Goal: Task Accomplishment & Management: Use online tool/utility

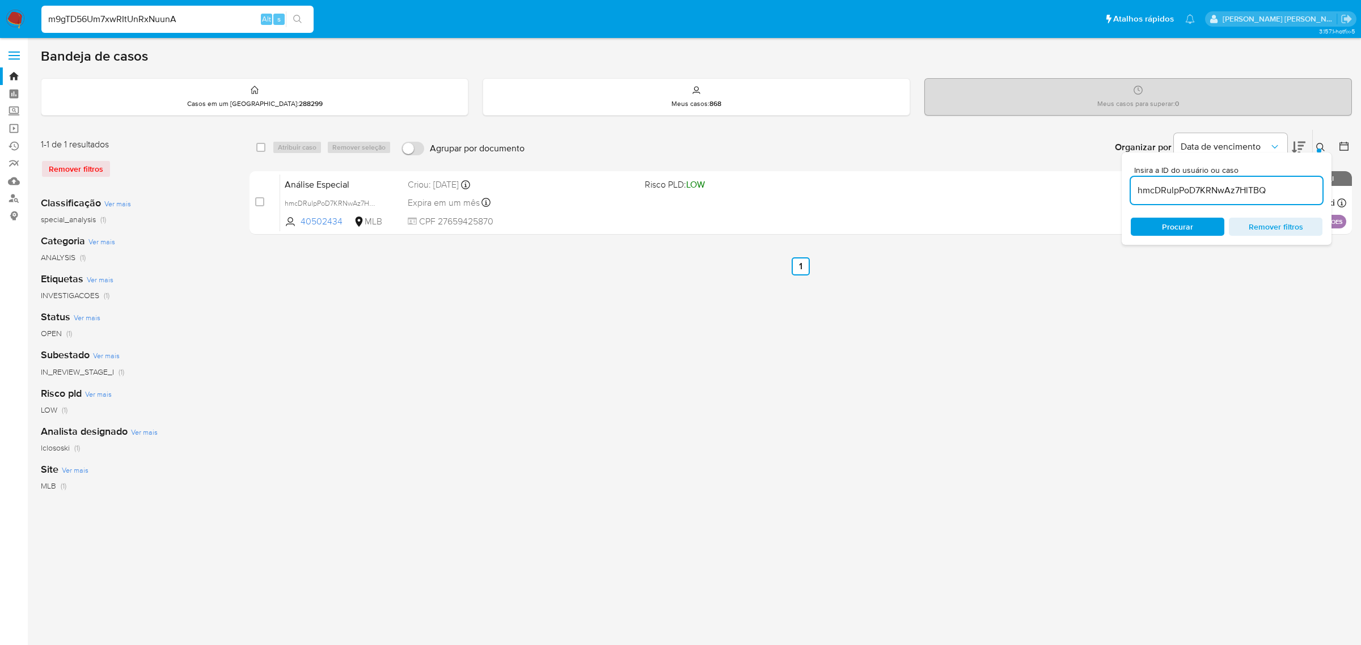
type input "m9gTD56Um7xwRItUnRxNuunA"
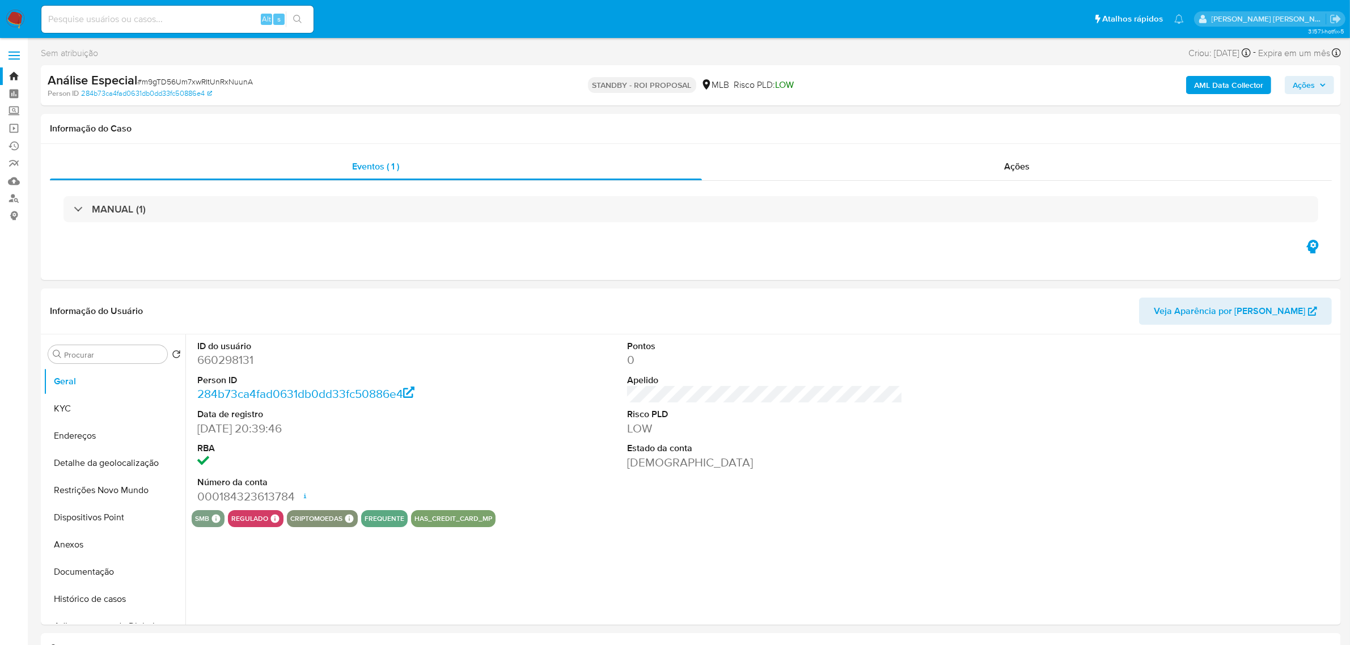
select select "10"
click at [103, 579] on button "Documentação" at bounding box center [110, 572] width 133 height 27
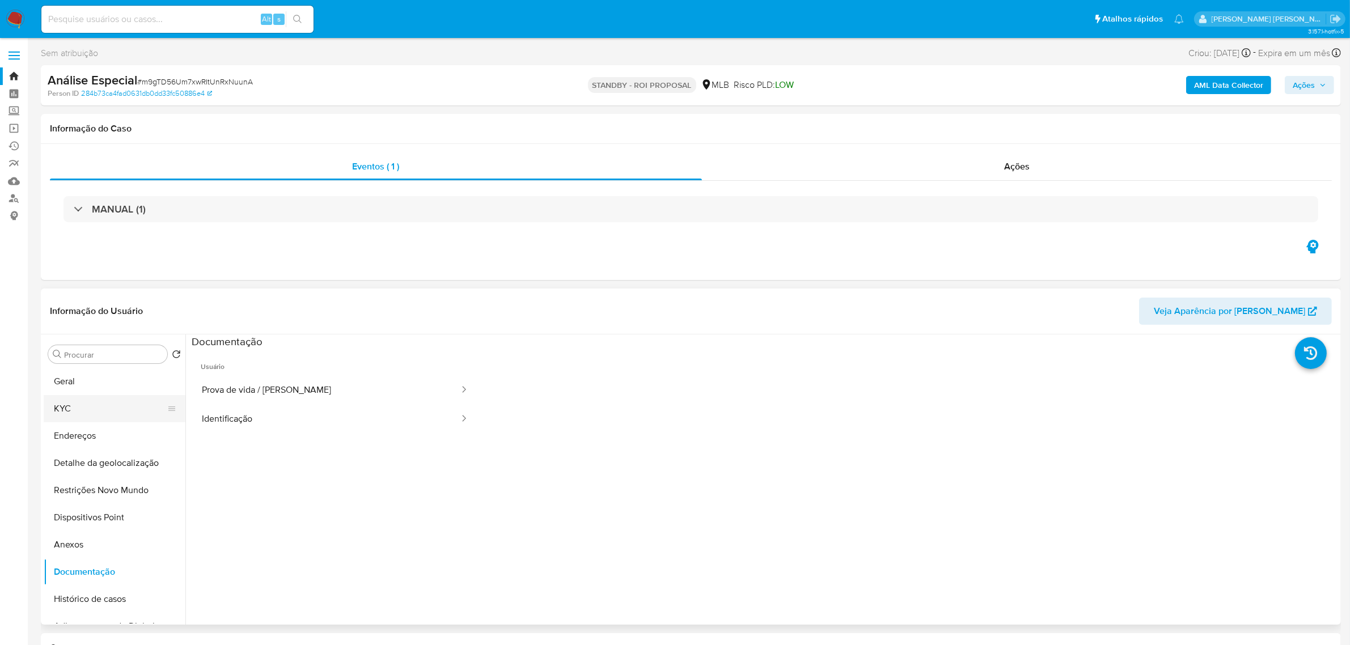
click at [73, 410] on button "KYC" at bounding box center [110, 408] width 133 height 27
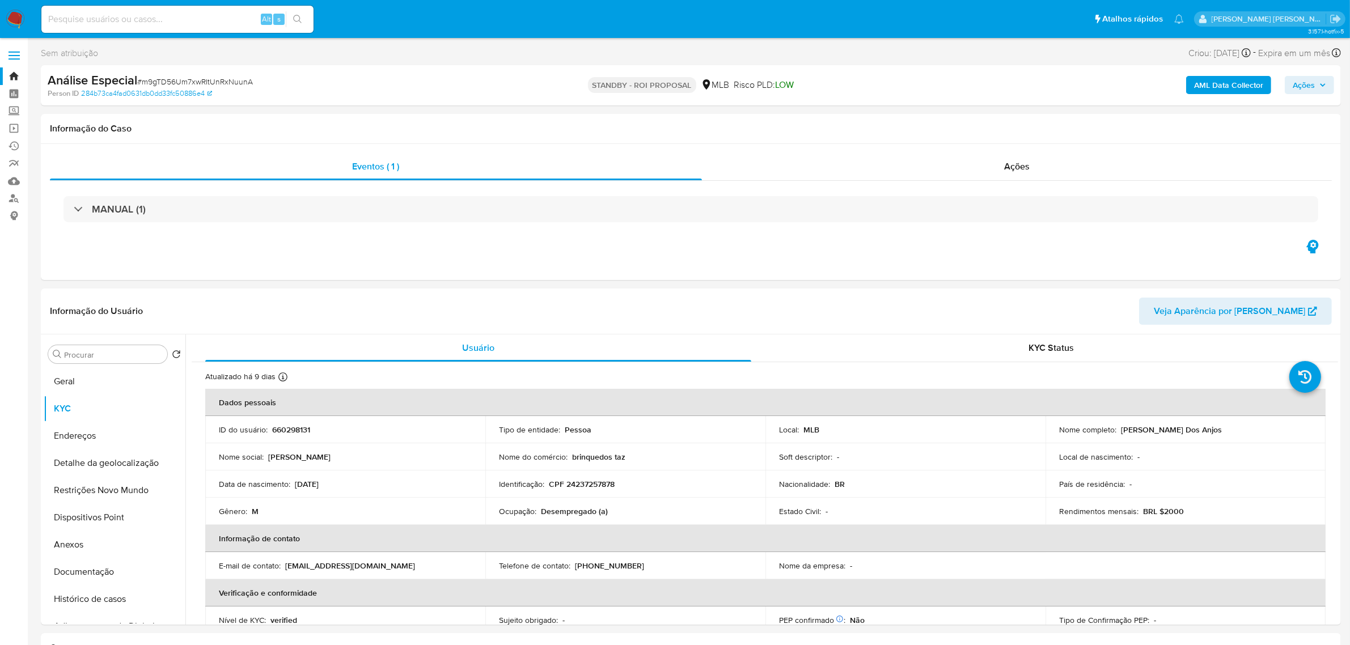
click at [158, 13] on input at bounding box center [177, 19] width 272 height 15
paste input "01956654224"
drag, startPoint x: 129, startPoint y: 14, endPoint x: 4, endPoint y: 36, distance: 126.6
click at [4, 36] on nav "Pausado Ver notificaciones 01956654224 Alt s Atalhos rápidos Presiona las sigui…" at bounding box center [675, 19] width 1350 height 38
paste input "fKxVFhVy1gBsmtcTSvTtQ3Po"
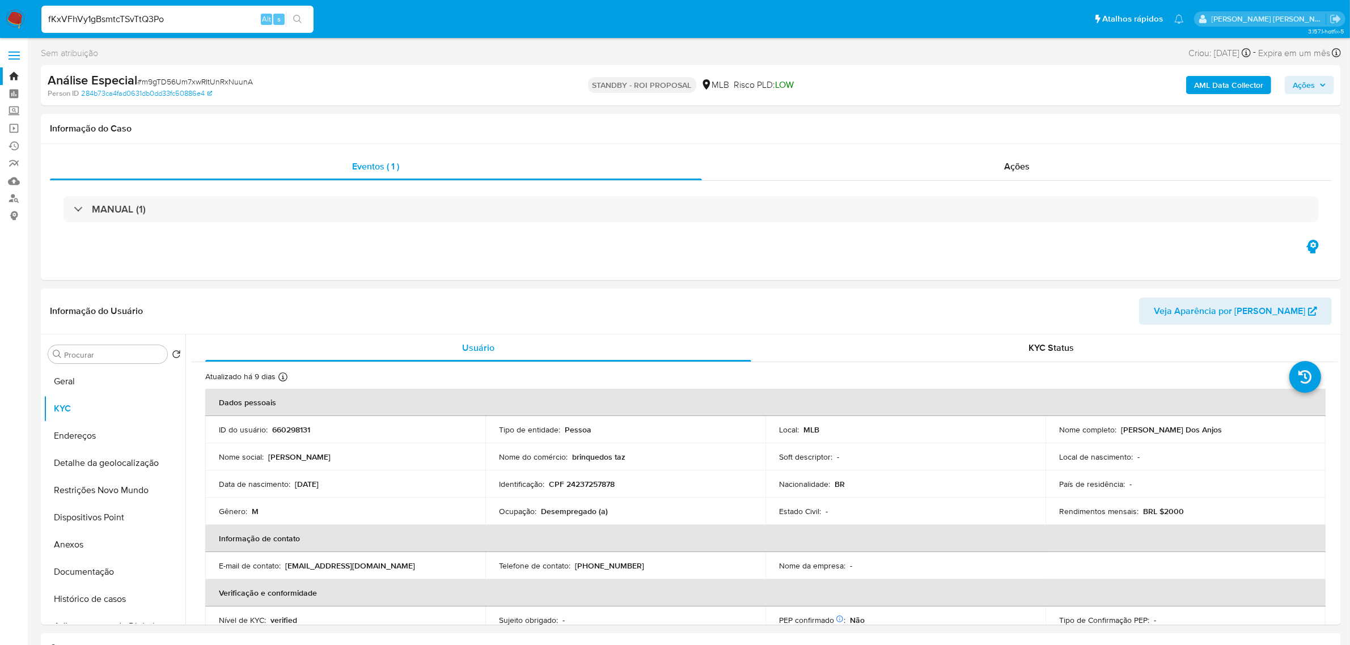
type input "fKxVFhVy1gBsmtcTSvTtQ3Po"
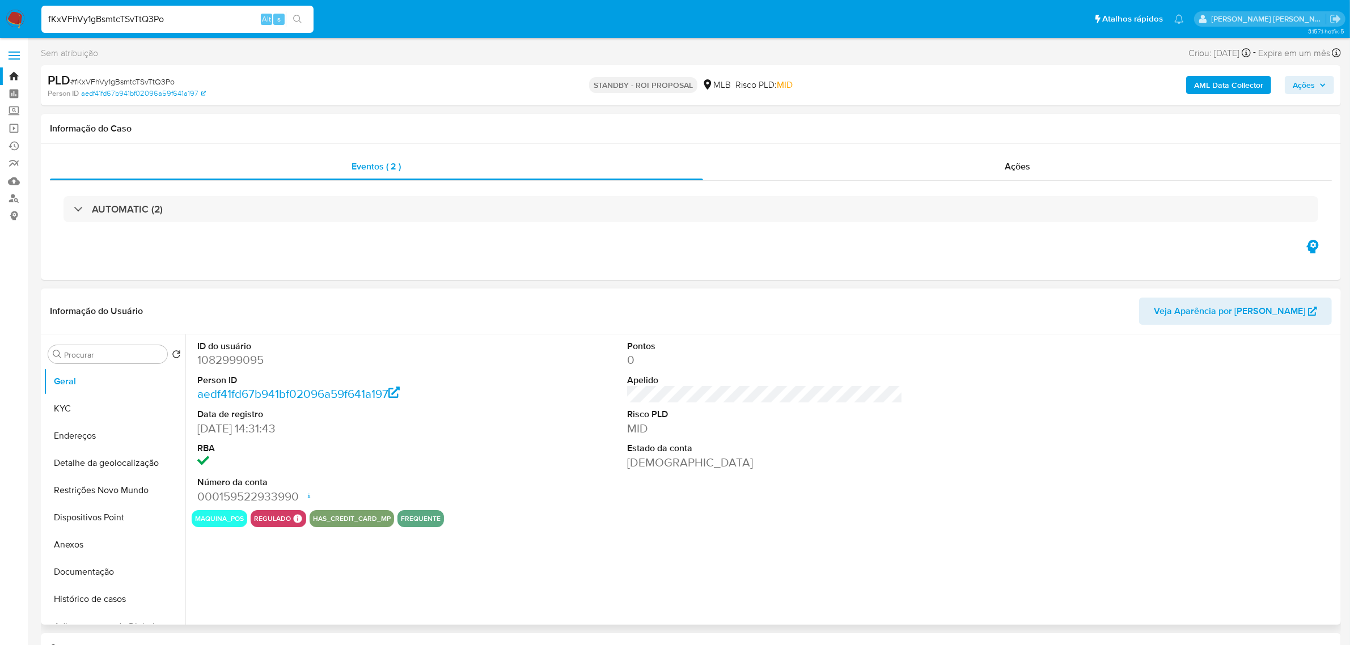
select select "10"
click at [86, 418] on button "KYC" at bounding box center [110, 408] width 133 height 27
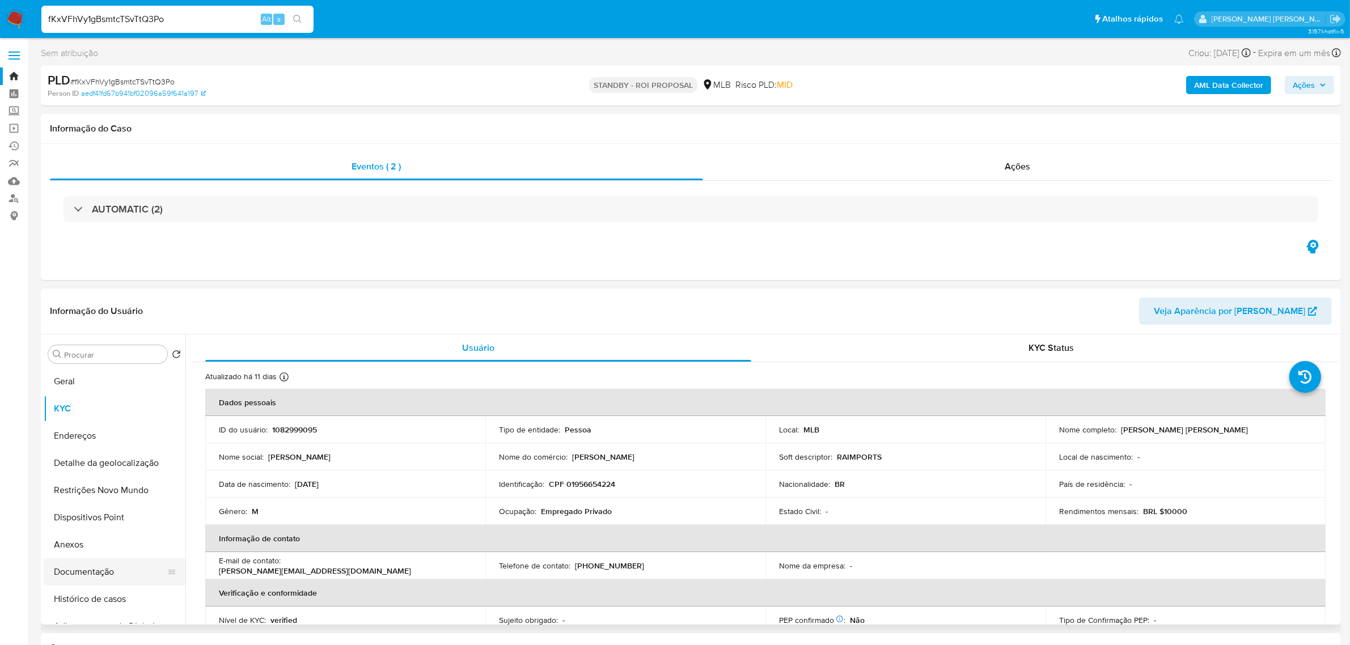
click at [98, 571] on button "Documentação" at bounding box center [110, 572] width 133 height 27
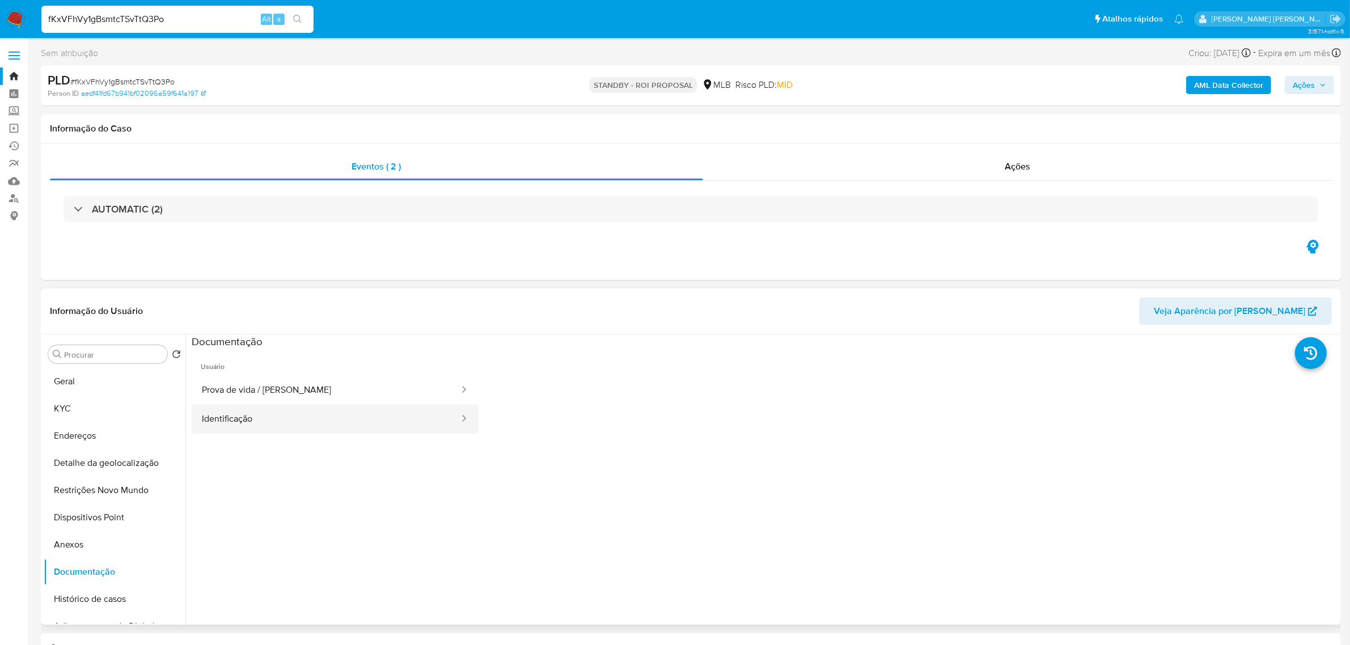
click at [271, 423] on button "Identificação" at bounding box center [326, 419] width 269 height 29
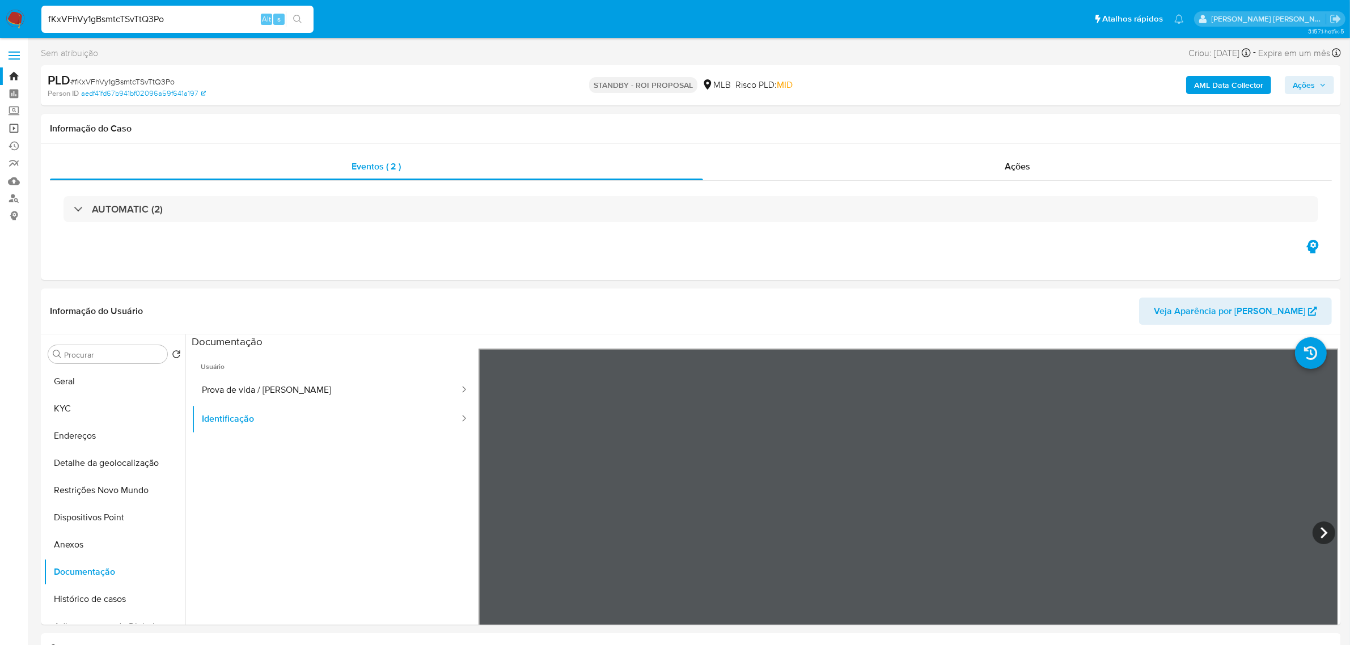
click at [14, 129] on link "Operações em massa" at bounding box center [67, 129] width 135 height 18
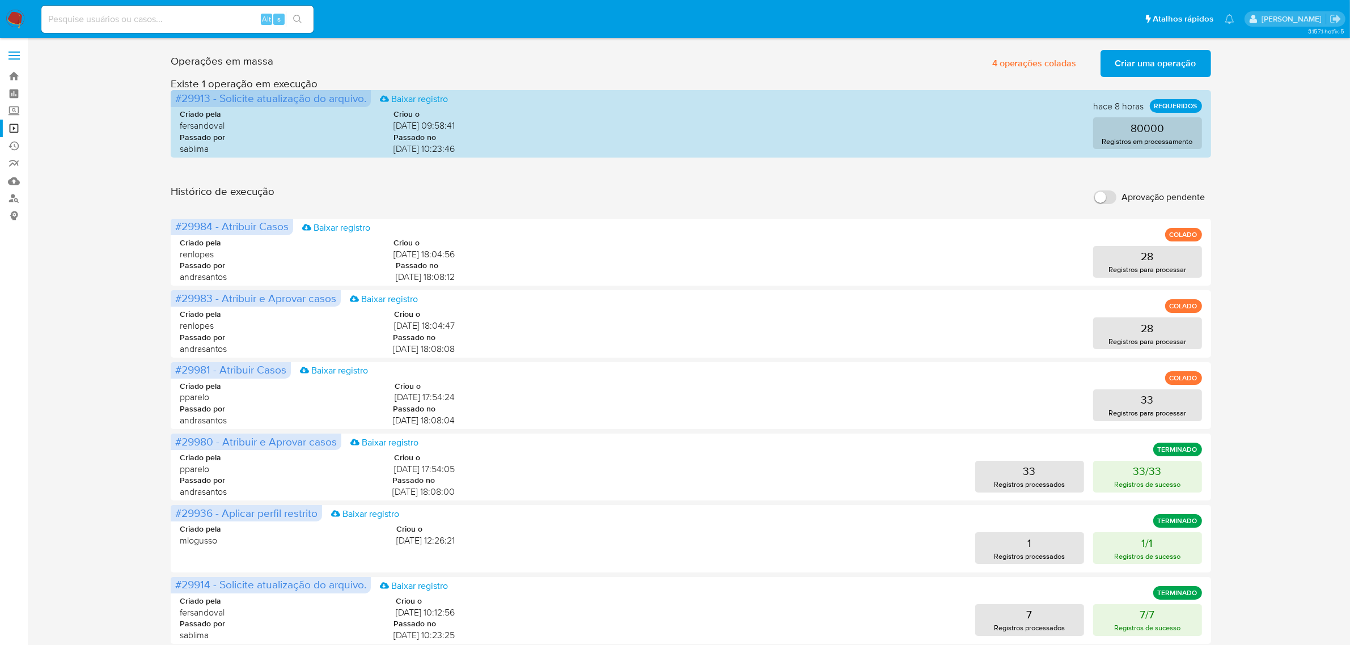
click at [1167, 61] on span "Criar uma operação" at bounding box center [1156, 63] width 81 height 25
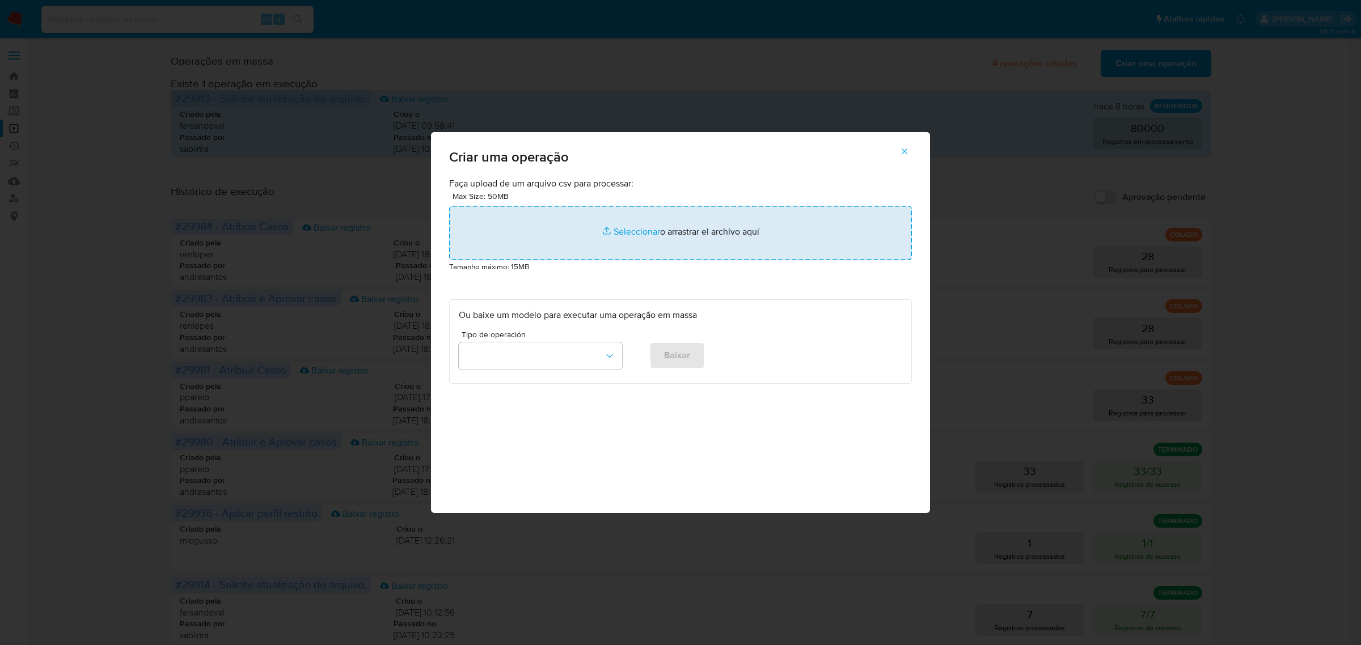
click at [634, 233] on input "file" at bounding box center [680, 233] width 463 height 54
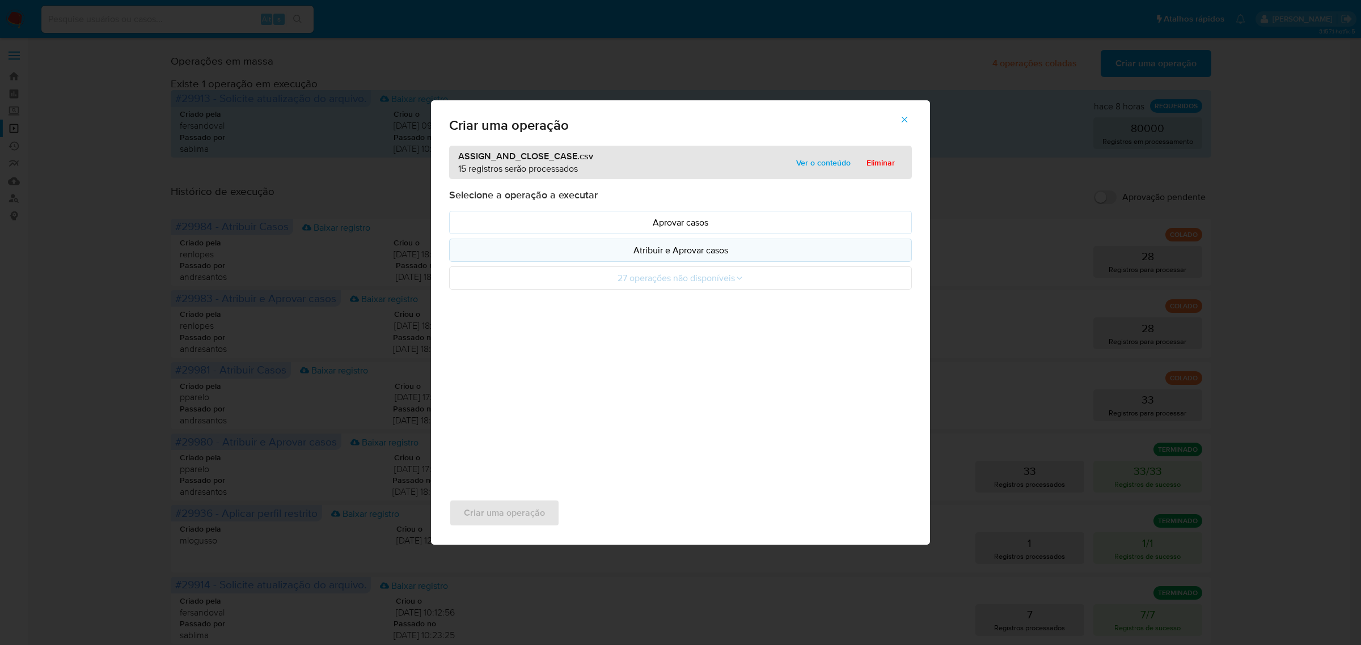
drag, startPoint x: 634, startPoint y: 233, endPoint x: 670, endPoint y: 251, distance: 41.3
click at [670, 251] on p "Atribuir e Aprovar casos" at bounding box center [681, 250] width 444 height 13
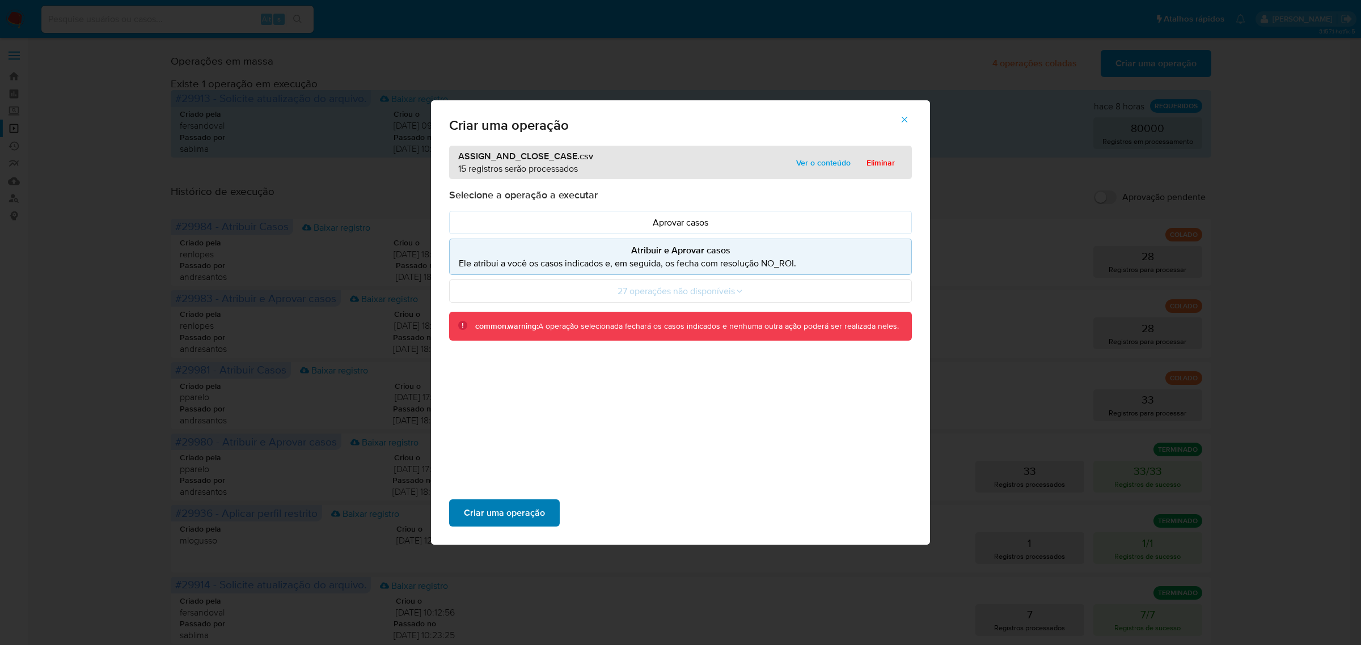
click at [508, 515] on span "Criar uma operação" at bounding box center [504, 513] width 81 height 25
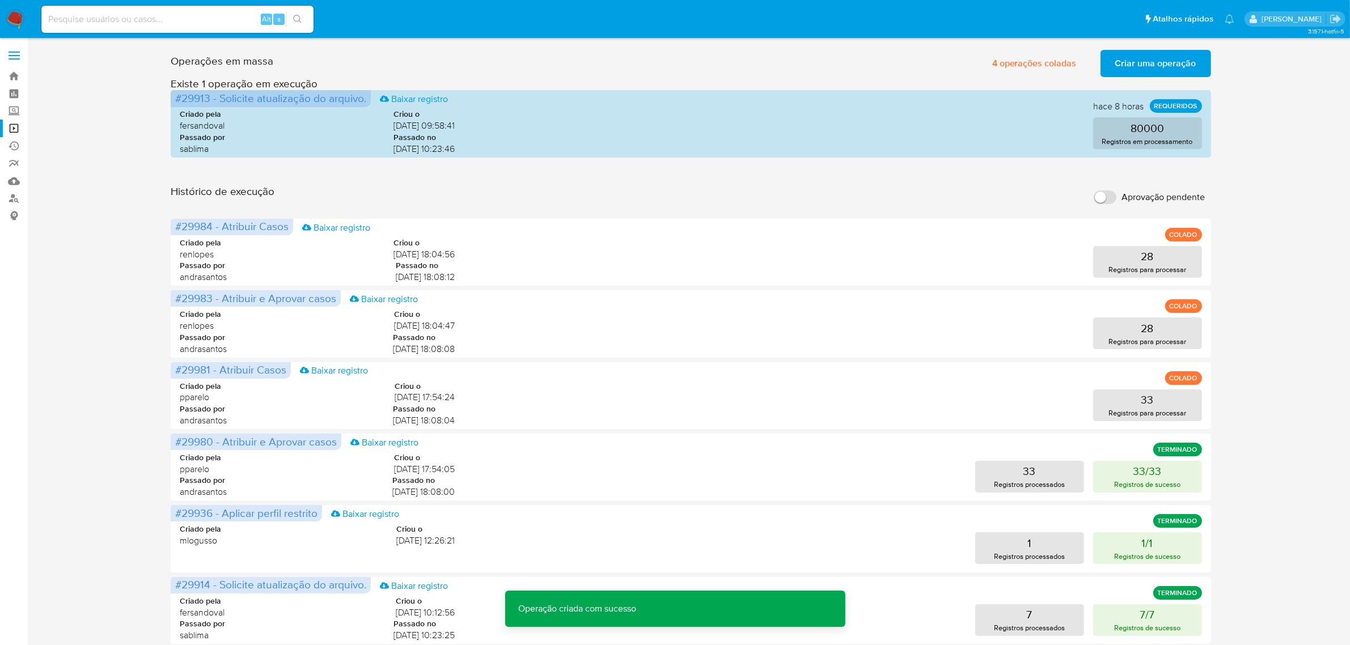
click at [1200, 60] on button "Criar uma operação" at bounding box center [1156, 63] width 111 height 27
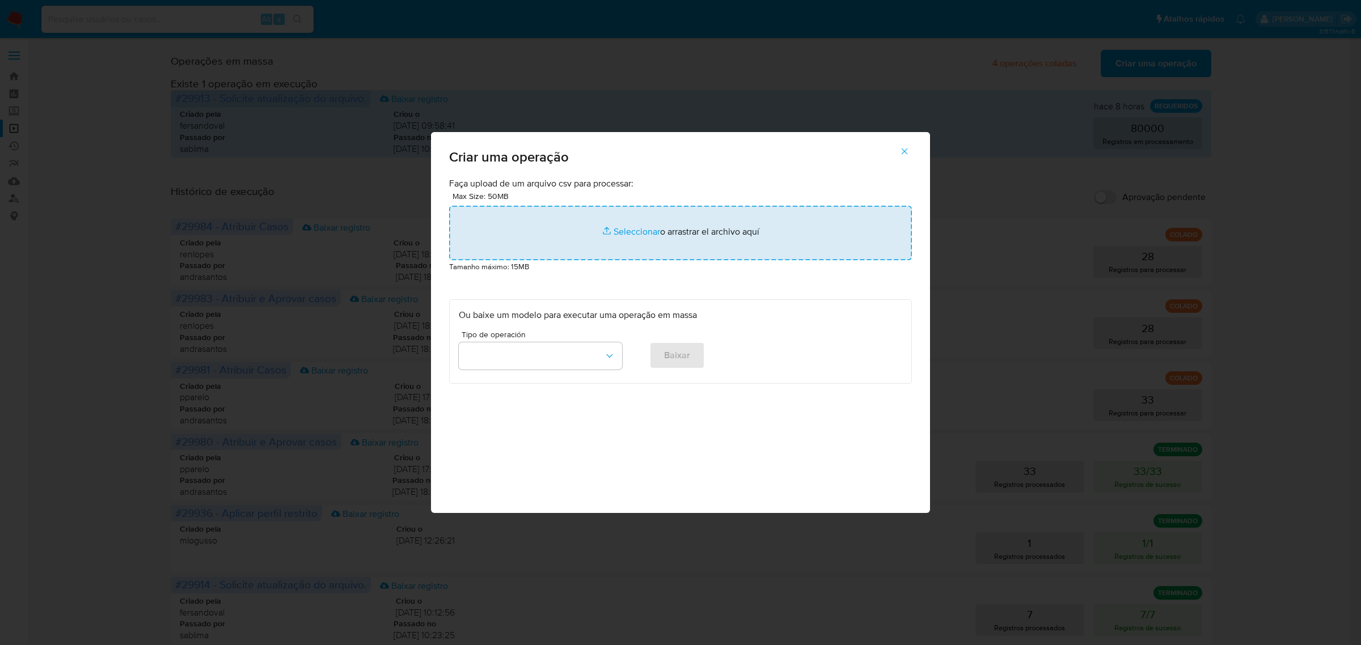
click at [630, 229] on input "file" at bounding box center [680, 233] width 463 height 54
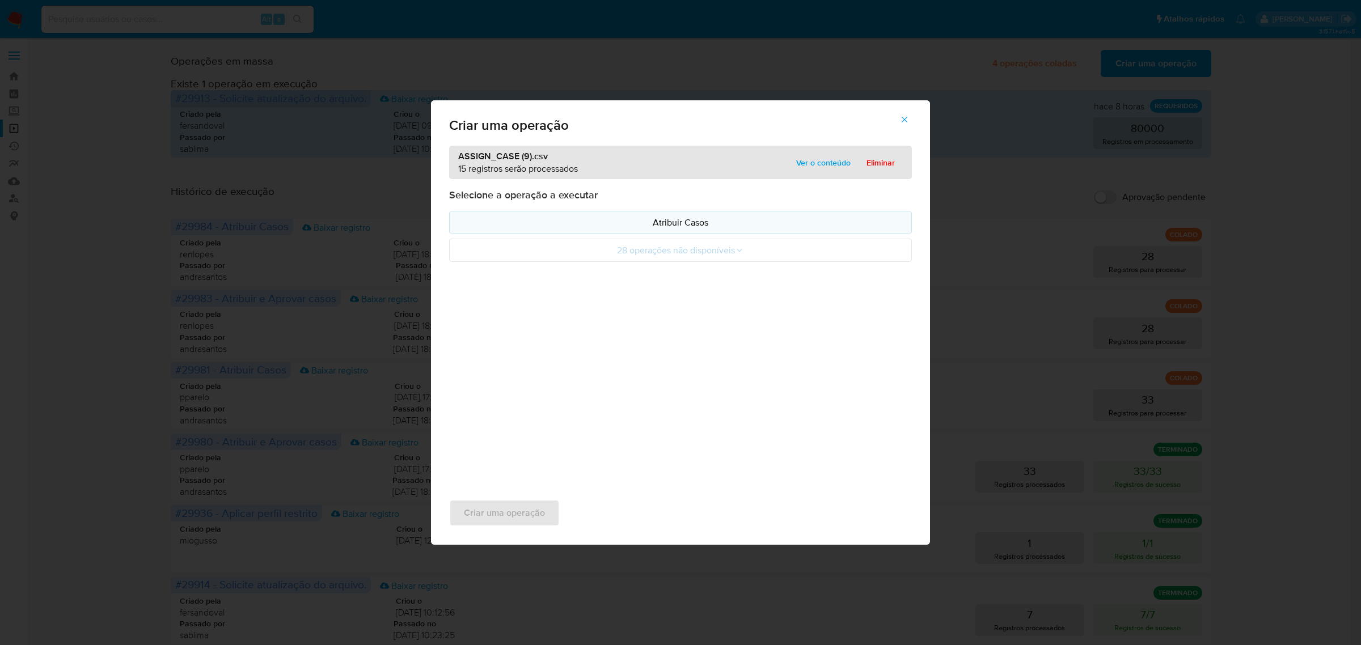
drag, startPoint x: 630, startPoint y: 229, endPoint x: 700, endPoint y: 224, distance: 70.5
click at [700, 224] on p "Atribuir Casos" at bounding box center [681, 222] width 444 height 13
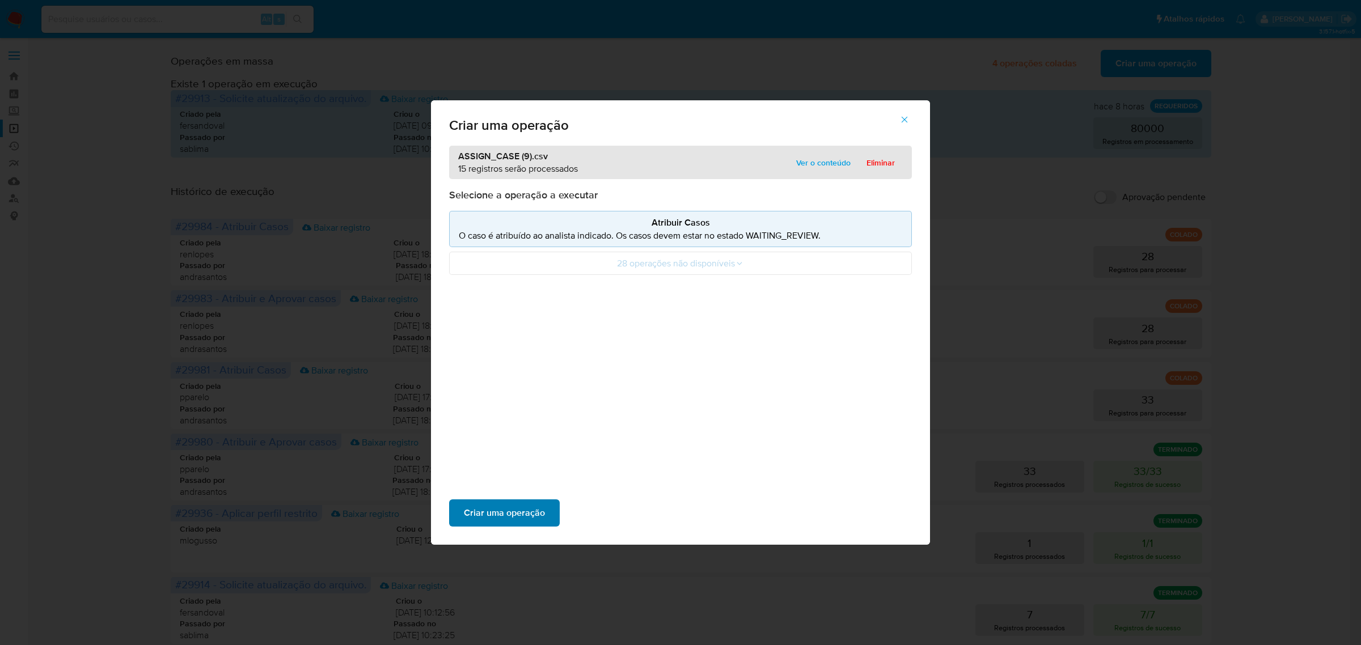
click at [513, 512] on span "Criar uma operação" at bounding box center [504, 513] width 81 height 25
